Goal: Task Accomplishment & Management: Manage account settings

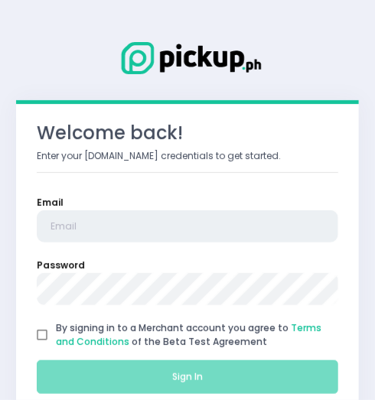
click at [148, 223] on input "email" at bounding box center [187, 226] width 301 height 32
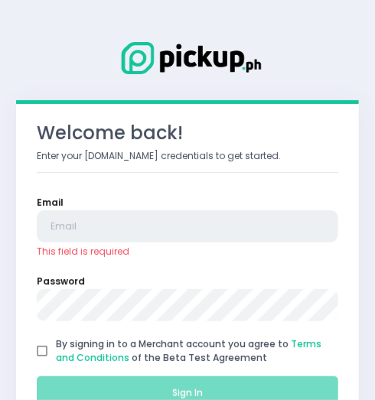
type input "kristinedianeuy@gmail.com"
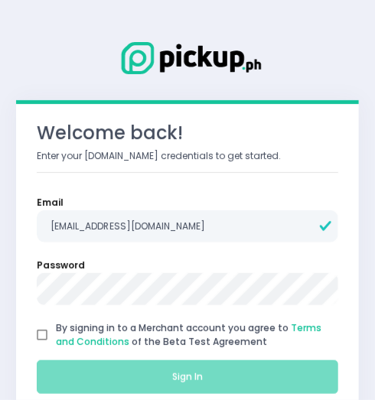
click at [46, 331] on input "By signing in to a Merchant account you agree to Terms and Conditions of the Be…" at bounding box center [42, 335] width 28 height 28
checkbox input "true"
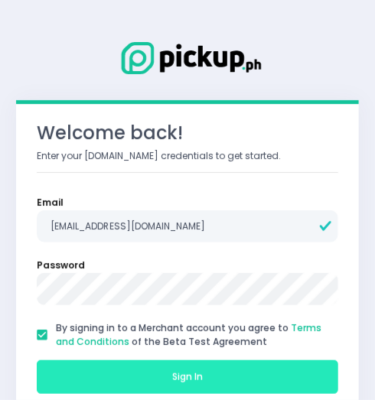
click at [69, 385] on button "Sign In" at bounding box center [187, 377] width 301 height 34
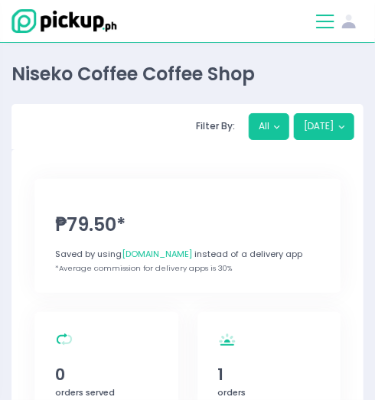
click at [322, 18] on button at bounding box center [325, 21] width 18 height 18
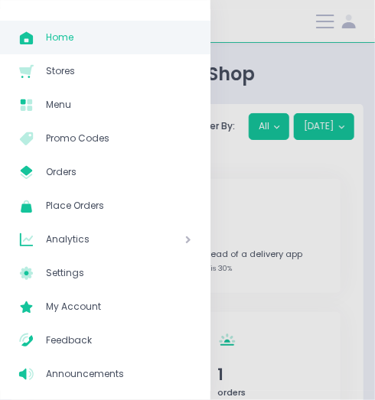
click at [251, 219] on div at bounding box center [187, 200] width 375 height 400
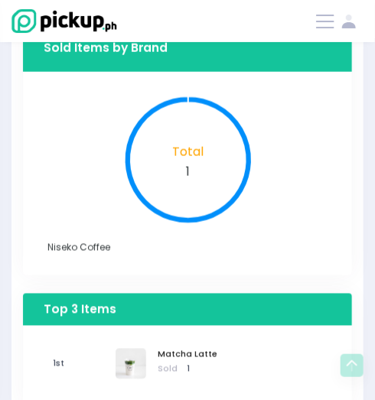
scroll to position [1300, 0]
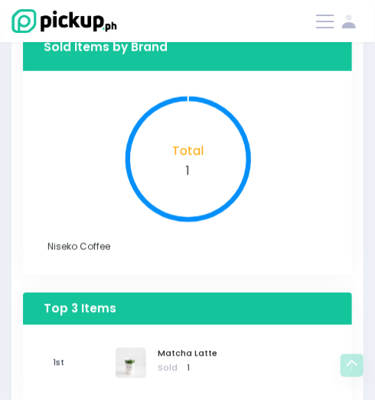
click at [188, 157] on circle at bounding box center [188, 159] width 115 height 115
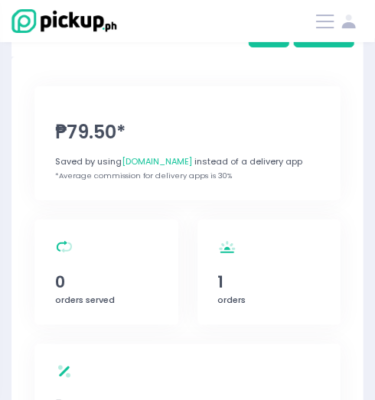
scroll to position [89, 0]
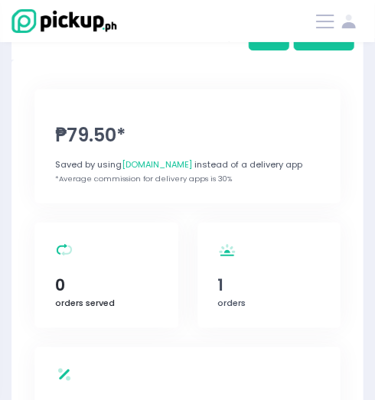
click at [67, 252] on icon at bounding box center [66, 250] width 11 height 10
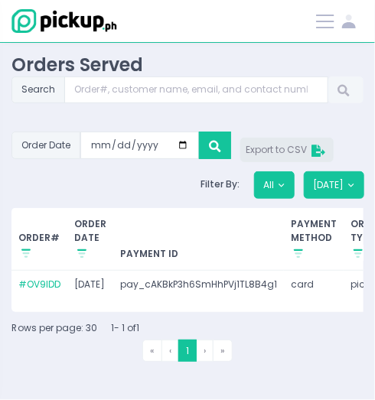
click at [280, 149] on span "Export to CSV" at bounding box center [286, 149] width 83 height 13
click at [94, 236] on th "ORDER DATE Stockholm-icons / Shopping / Sort1 Created with Sketch." at bounding box center [90, 239] width 46 height 62
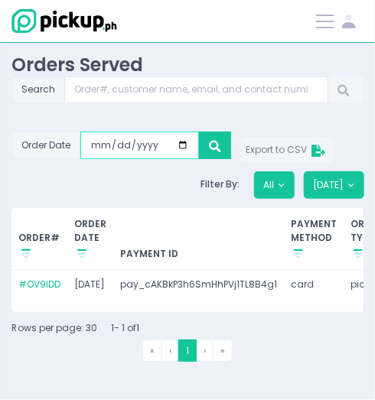
click at [124, 146] on input "2025-09-02" at bounding box center [139, 146] width 119 height 28
click at [187, 142] on input "2025-09-02" at bounding box center [139, 146] width 119 height 28
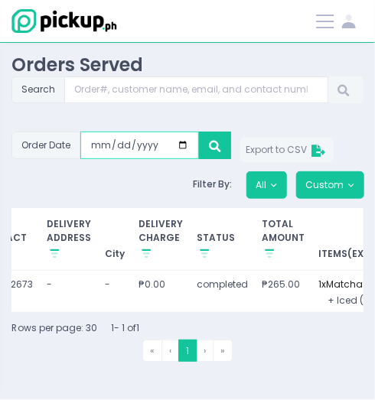
scroll to position [0, 603]
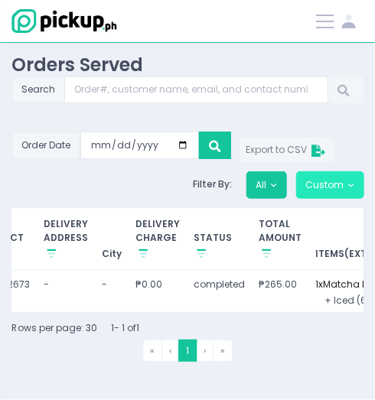
click at [340, 184] on button "Custom" at bounding box center [330, 185] width 68 height 28
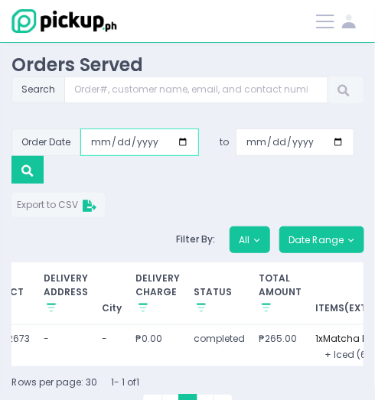
click at [184, 139] on input "2025-09-02" at bounding box center [139, 142] width 119 height 28
type input "2025-07-21"
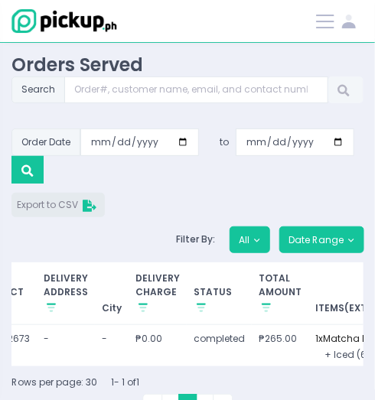
click at [53, 200] on span "Export to CSV" at bounding box center [58, 204] width 83 height 13
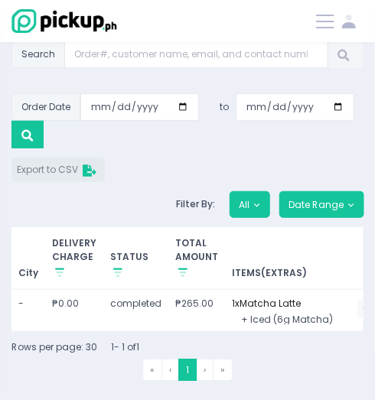
scroll to position [0, 0]
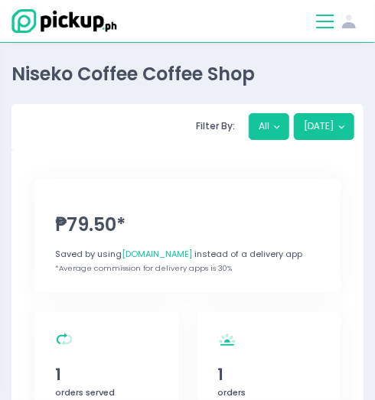
click at [334, 24] on button at bounding box center [325, 21] width 18 height 18
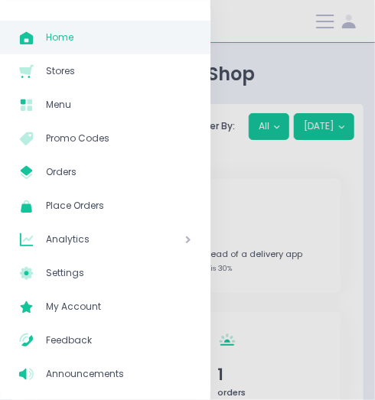
click at [54, 37] on span "Home" at bounding box center [118, 38] width 145 height 20
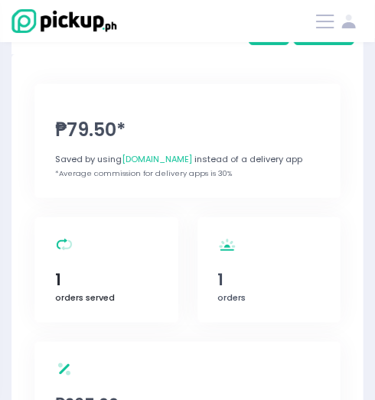
click at [66, 247] on icon at bounding box center [66, 245] width 11 height 10
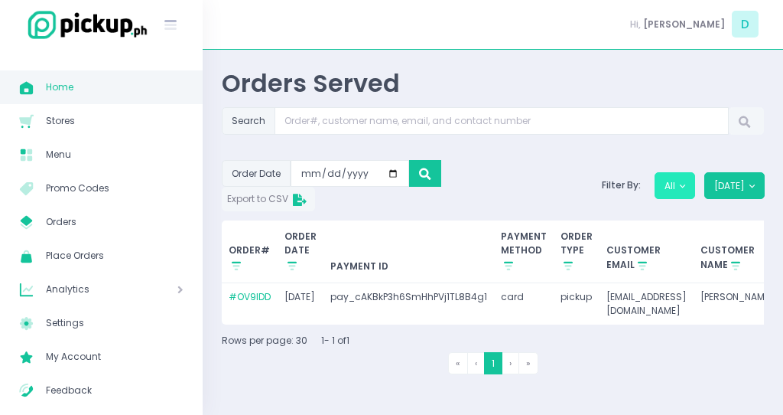
click at [374, 189] on button "All" at bounding box center [675, 186] width 41 height 28
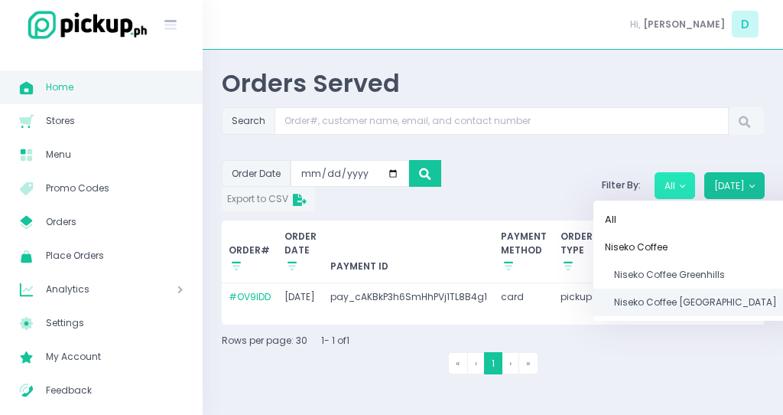
click at [374, 301] on span "Niseko Coffee Alabang Town Center" at bounding box center [695, 302] width 163 height 13
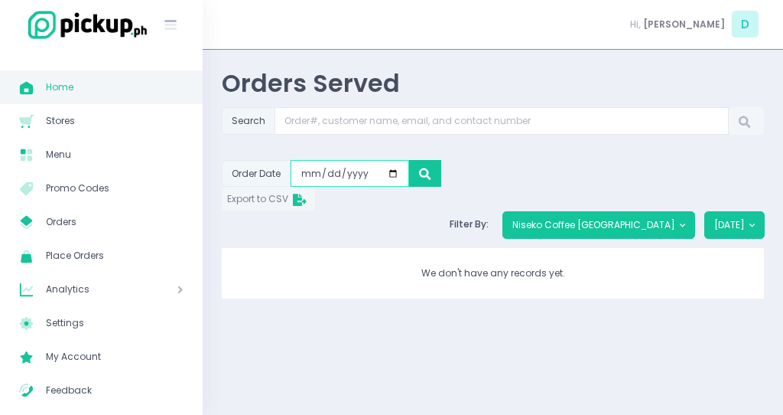
click at [374, 167] on input "2025-09-02" at bounding box center [350, 174] width 119 height 28
click at [374, 174] on input "2025-09-02" at bounding box center [350, 174] width 119 height 28
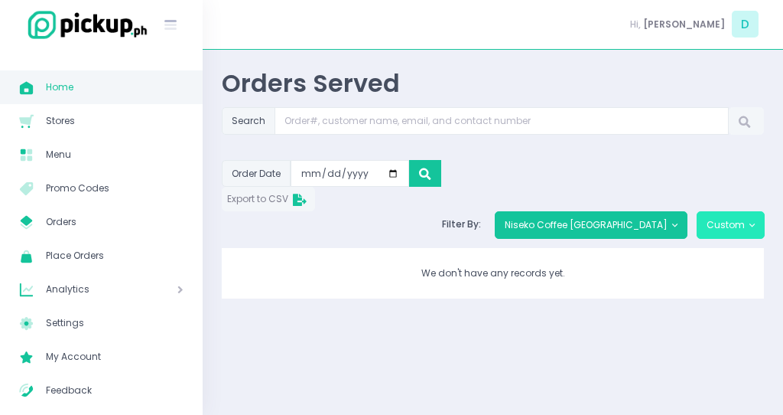
click at [374, 221] on button "Custom" at bounding box center [731, 225] width 68 height 28
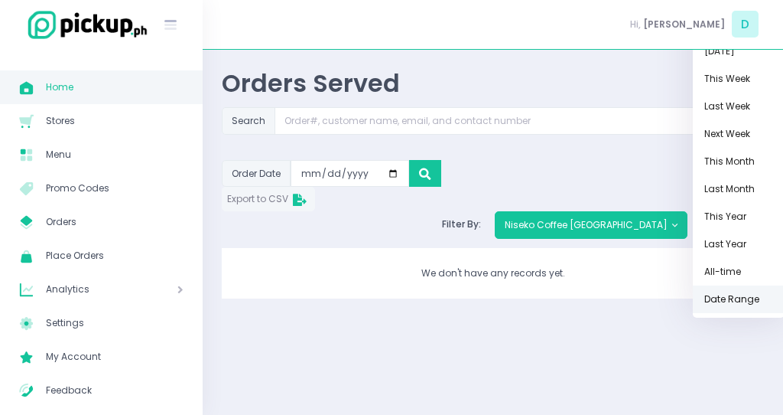
click at [374, 296] on link "Date Range" at bounding box center [739, 299] width 92 height 28
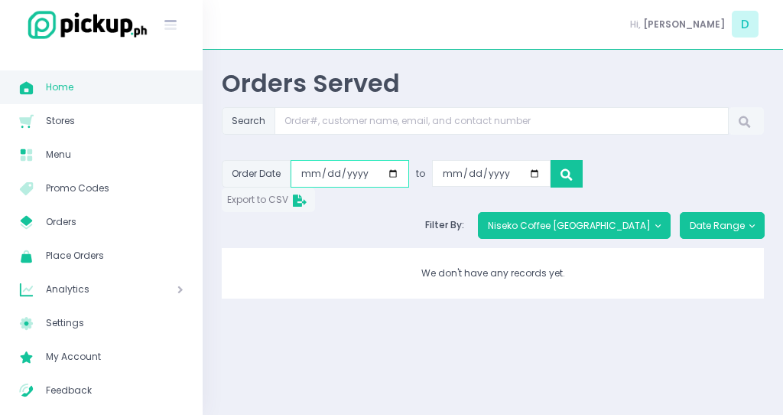
click at [374, 171] on input "2025-09-02" at bounding box center [350, 174] width 119 height 28
type input "2025-07-21"
click at [250, 203] on span "Export to CSV" at bounding box center [268, 199] width 83 height 13
